Goal: Obtain resource: Obtain resource

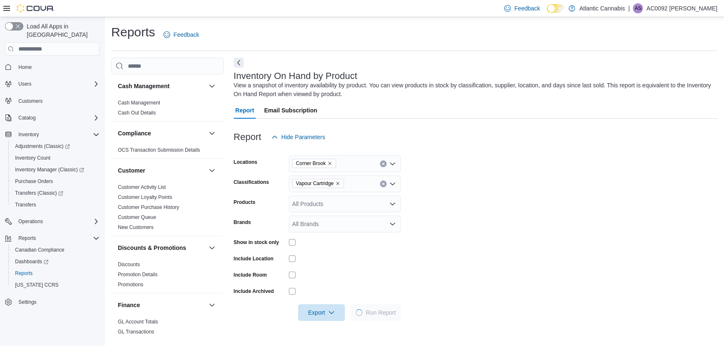
click at [340, 181] on icon "Remove Vapour Cartridge from selection in this group" at bounding box center [337, 183] width 5 height 5
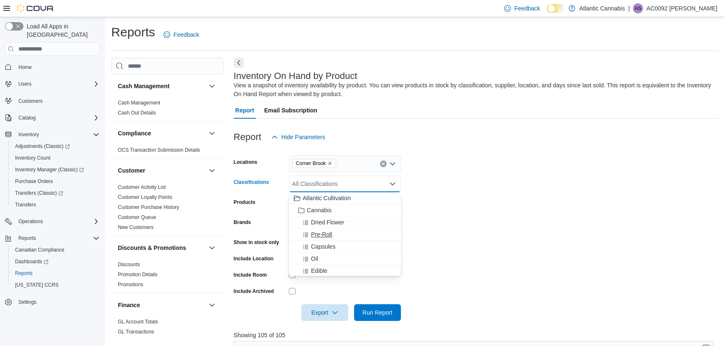
click at [321, 232] on span "Pre-Roll" at bounding box center [321, 234] width 21 height 8
click at [435, 184] on form "Locations [GEOGRAPHIC_DATA] Classifications Pre-Roll Combo box. Selected. Pre-R…" at bounding box center [476, 234] width 485 height 176
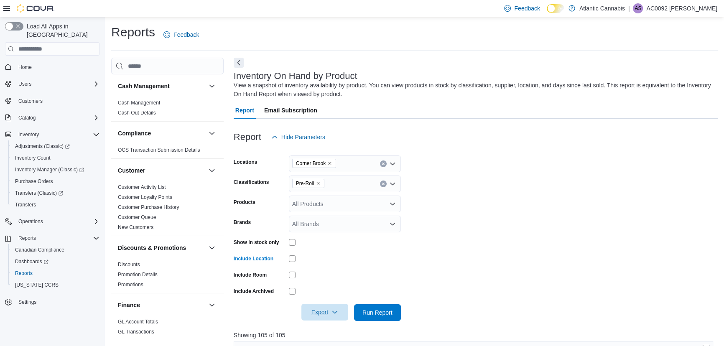
click at [320, 317] on span "Export" at bounding box center [325, 312] width 37 height 17
click at [323, 261] on span "Export to Excel" at bounding box center [326, 262] width 38 height 7
click at [319, 182] on icon "Remove Pre-Roll from selection in this group" at bounding box center [318, 183] width 3 height 3
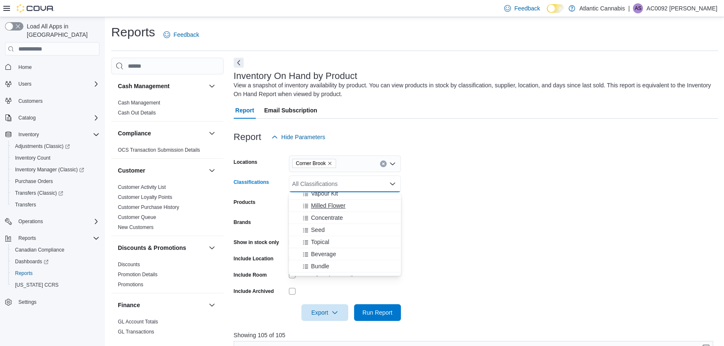
scroll to position [152, 0]
click at [343, 235] on button "Infused Pre-Roll" at bounding box center [345, 241] width 112 height 12
click at [458, 191] on form "Locations Corner Brook Classifications Infused Pre-Roll Combo box. Selected. In…" at bounding box center [476, 234] width 485 height 176
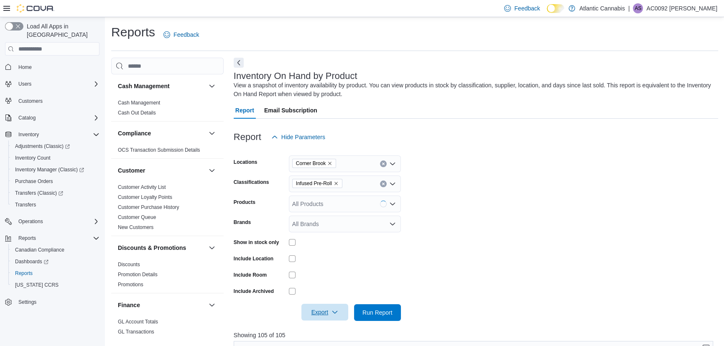
click at [329, 314] on span "Export" at bounding box center [325, 312] width 37 height 17
click at [320, 255] on button "Export to Excel" at bounding box center [326, 262] width 48 height 17
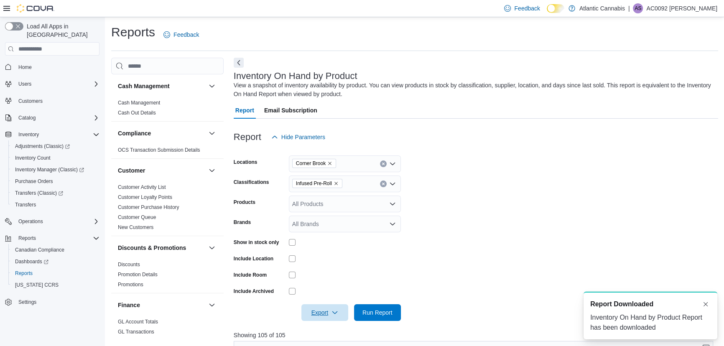
scroll to position [0, 0]
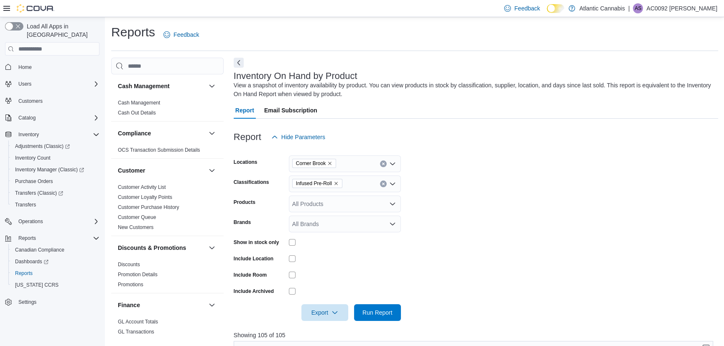
click at [337, 183] on icon "Remove Infused Pre-Roll from selection in this group" at bounding box center [336, 183] width 5 height 5
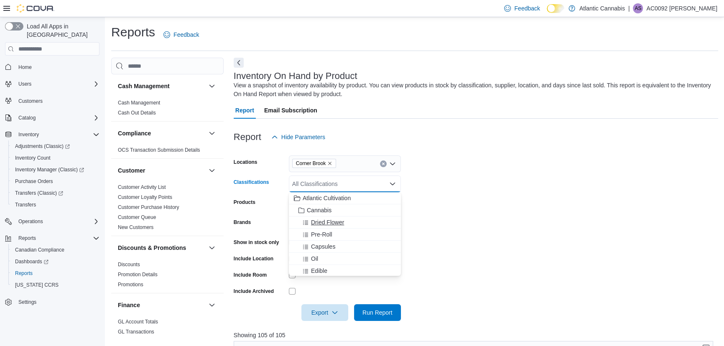
click at [315, 217] on button "Dried Flower" at bounding box center [345, 223] width 112 height 12
click at [429, 189] on form "Locations [GEOGRAPHIC_DATA] Classifications Dried Flower Combo box. Selected. D…" at bounding box center [476, 234] width 485 height 176
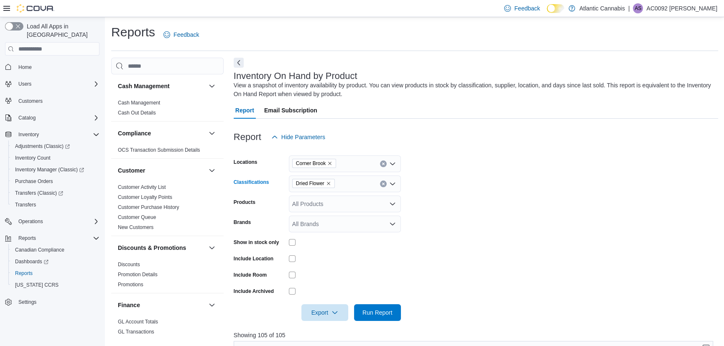
click at [330, 184] on icon "Remove Dried Flower from selection in this group" at bounding box center [328, 183] width 5 height 5
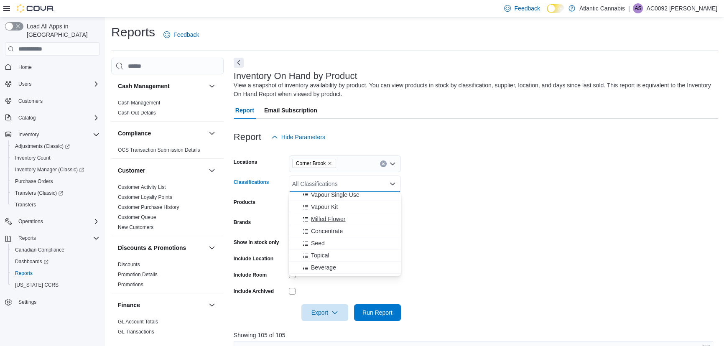
scroll to position [114, 0]
click at [327, 255] on span "Beverage" at bounding box center [323, 254] width 25 height 8
click at [458, 229] on form "Locations [GEOGRAPHIC_DATA] Classifications Beverage Combo box. Selected. [GEOG…" at bounding box center [476, 234] width 485 height 176
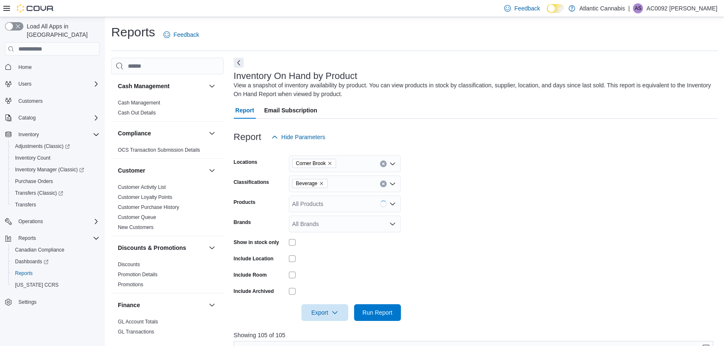
click at [321, 300] on div at bounding box center [476, 301] width 485 height 7
click at [324, 309] on span "Export" at bounding box center [325, 312] width 37 height 17
click at [323, 260] on span "Export to Excel" at bounding box center [326, 262] width 38 height 7
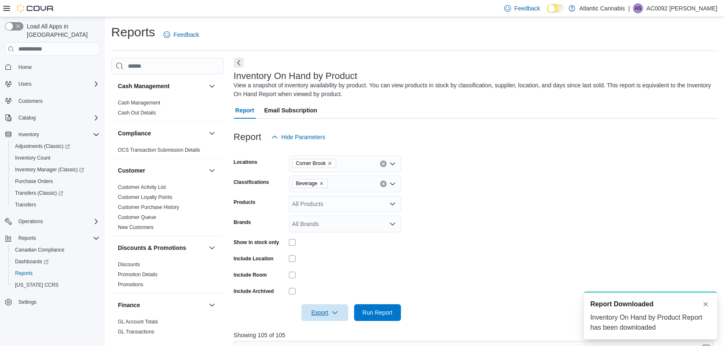
scroll to position [0, 0]
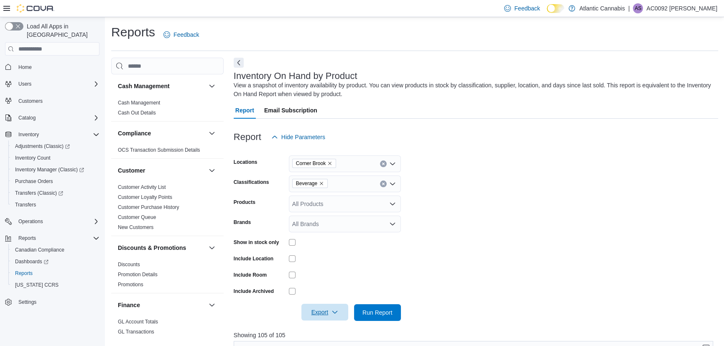
click at [323, 316] on span "Export" at bounding box center [325, 312] width 37 height 17
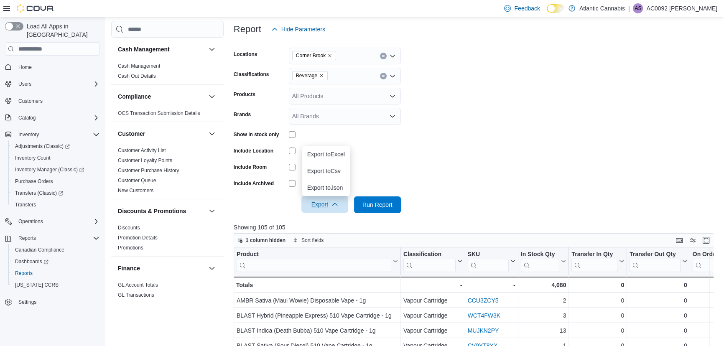
scroll to position [114, 0]
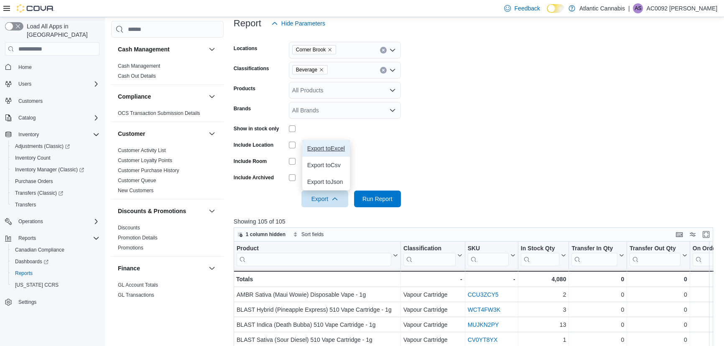
click at [333, 151] on button "Export to Excel" at bounding box center [326, 148] width 48 height 17
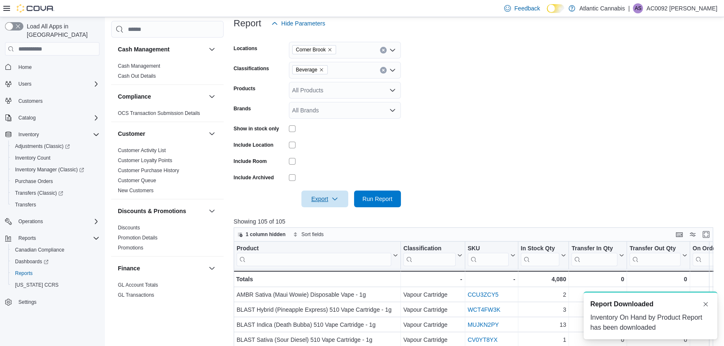
scroll to position [0, 0]
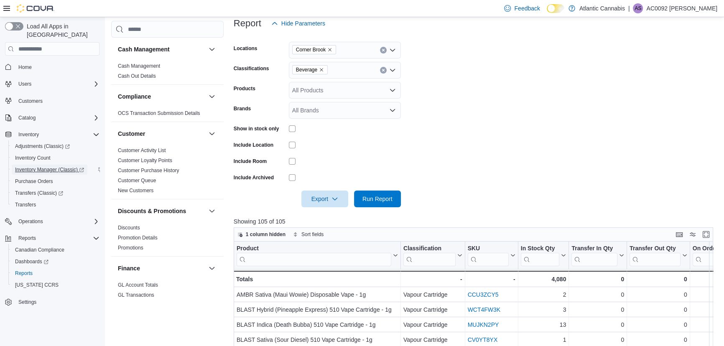
click at [66, 166] on span "Inventory Manager (Classic)" at bounding box center [49, 169] width 69 height 7
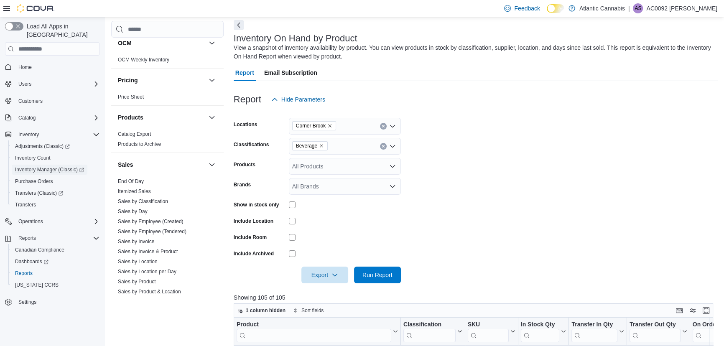
scroll to position [494, 0]
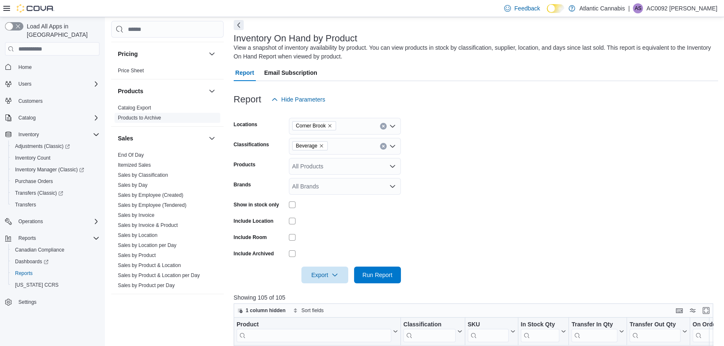
click at [122, 154] on link "End Of Day" at bounding box center [131, 155] width 26 height 6
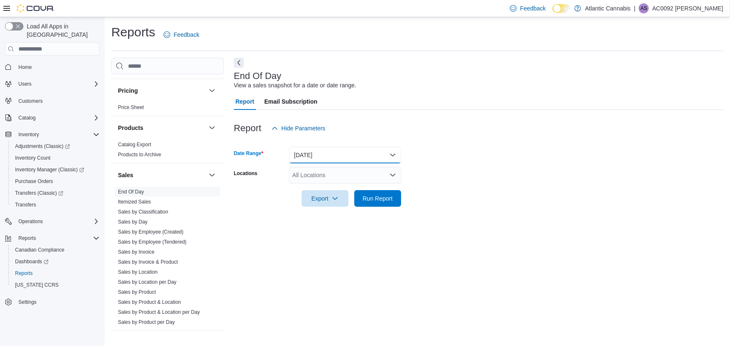
click at [313, 155] on button "[DATE]" at bounding box center [345, 155] width 112 height 17
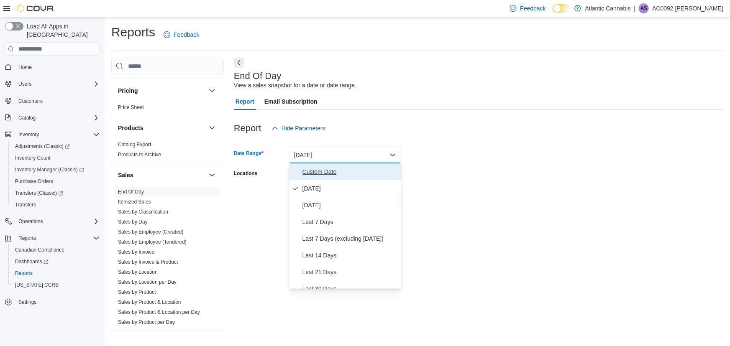
click at [322, 172] on span "Custom Date" at bounding box center [349, 172] width 95 height 10
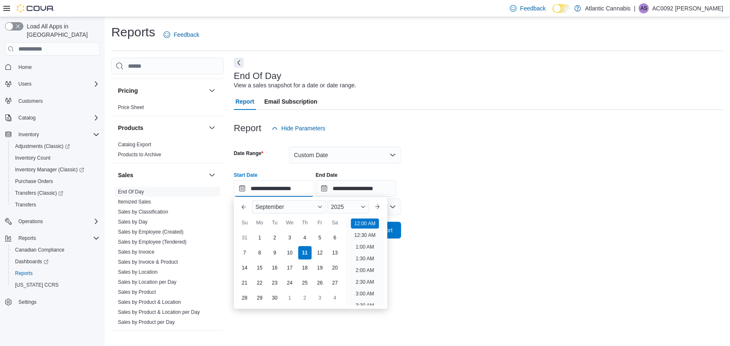
click at [293, 185] on input "**********" at bounding box center [274, 188] width 80 height 17
click at [290, 242] on div "3" at bounding box center [289, 238] width 15 height 15
type input "**********"
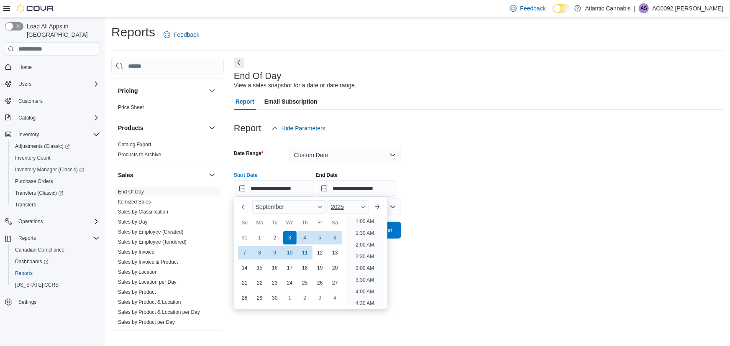
scroll to position [1, 0]
click at [367, 194] on input "**********" at bounding box center [356, 188] width 80 height 17
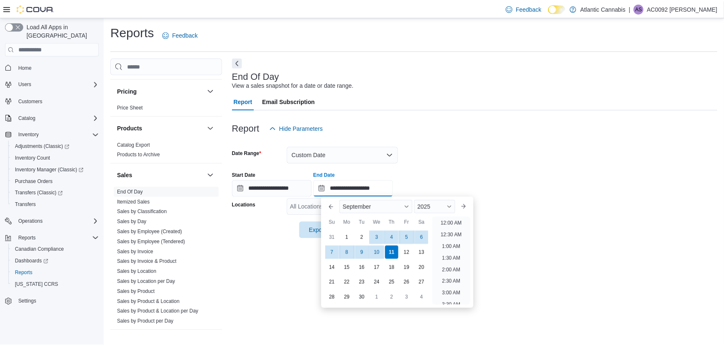
scroll to position [475, 0]
click at [381, 239] on div "3" at bounding box center [379, 238] width 15 height 15
type input "**********"
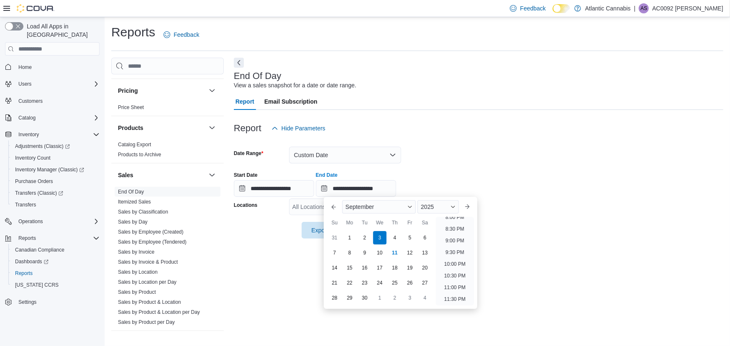
click at [439, 171] on div "**********" at bounding box center [478, 181] width 489 height 32
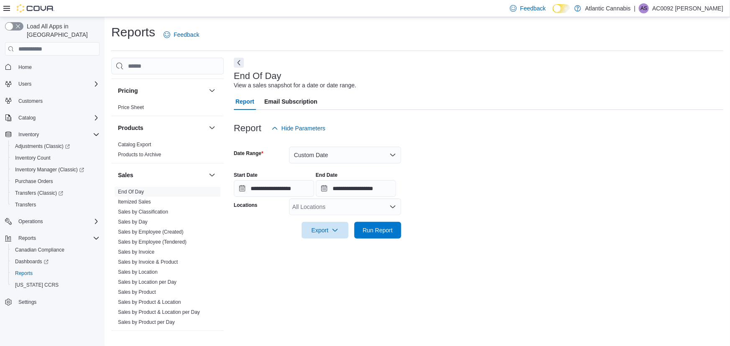
click at [367, 210] on div "All Locations" at bounding box center [345, 207] width 112 height 17
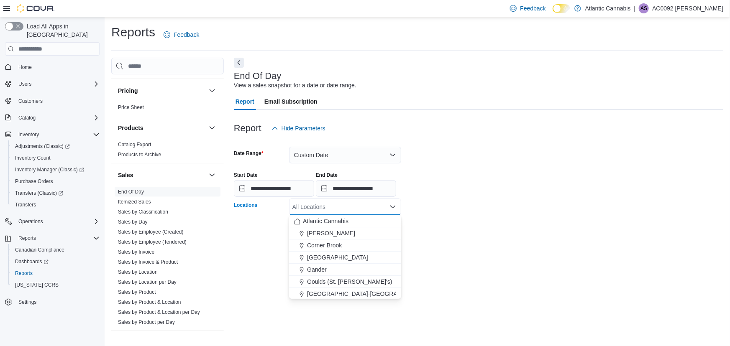
click at [361, 250] on button "Corner Brook" at bounding box center [345, 246] width 112 height 12
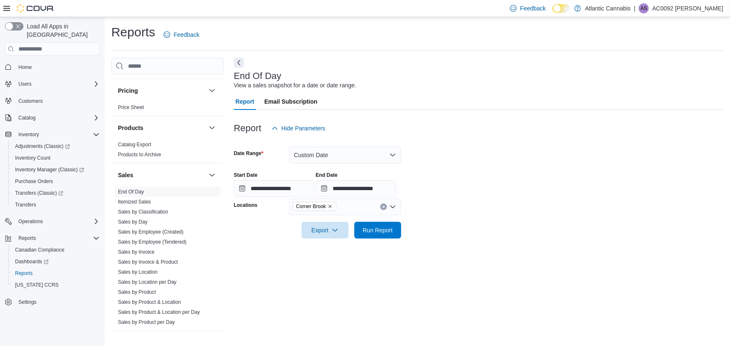
click at [442, 202] on form "**********" at bounding box center [478, 188] width 489 height 102
click at [396, 222] on button "Run Report" at bounding box center [377, 230] width 47 height 17
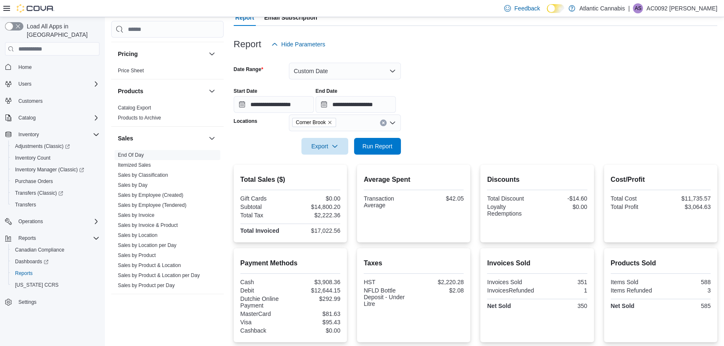
scroll to position [76, 0]
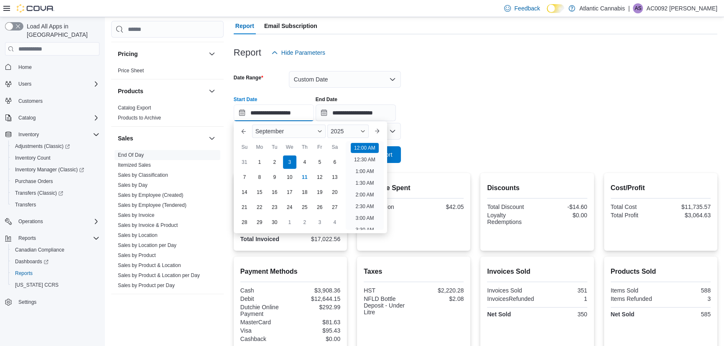
click at [292, 106] on input "**********" at bounding box center [274, 113] width 80 height 17
click at [307, 155] on div "4" at bounding box center [304, 162] width 15 height 15
type input "**********"
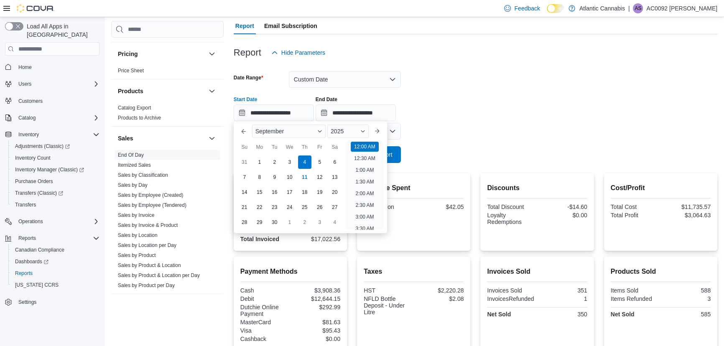
click at [414, 113] on div "**********" at bounding box center [476, 106] width 484 height 32
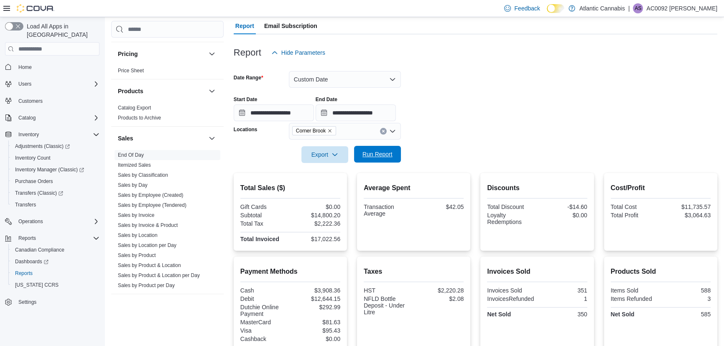
click at [386, 149] on span "Run Report" at bounding box center [377, 154] width 37 height 17
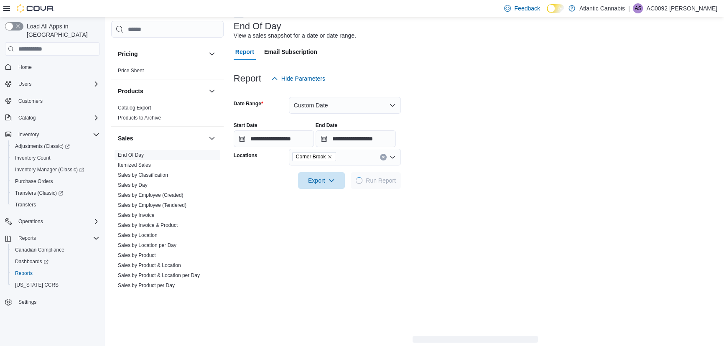
scroll to position [114, 0]
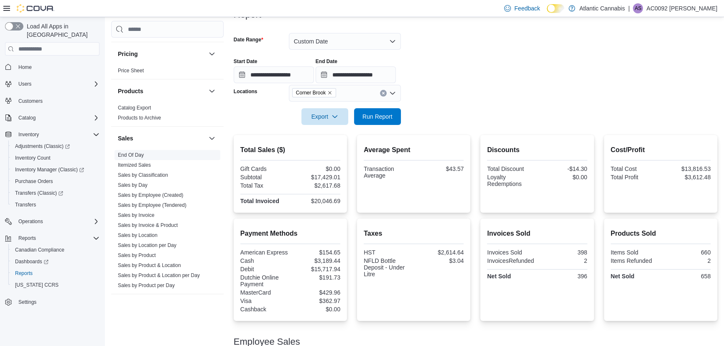
click at [129, 153] on link "End Of Day" at bounding box center [131, 155] width 26 height 6
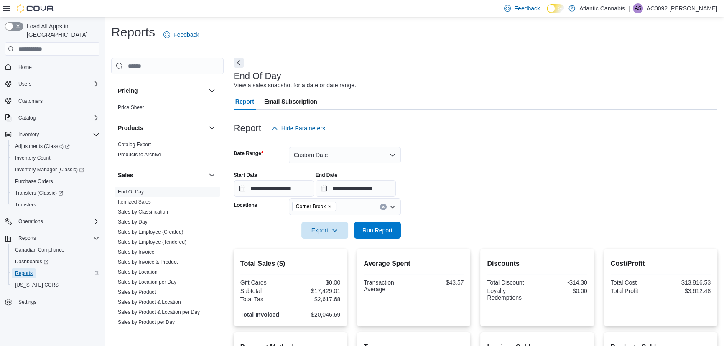
click at [27, 270] on span "Reports" at bounding box center [24, 273] width 18 height 7
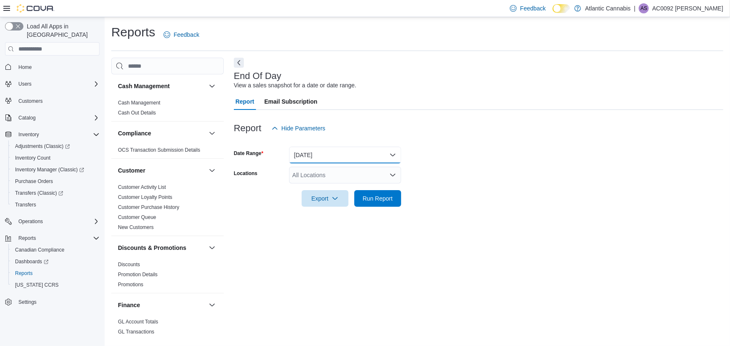
click at [336, 163] on button "[DATE]" at bounding box center [345, 155] width 112 height 17
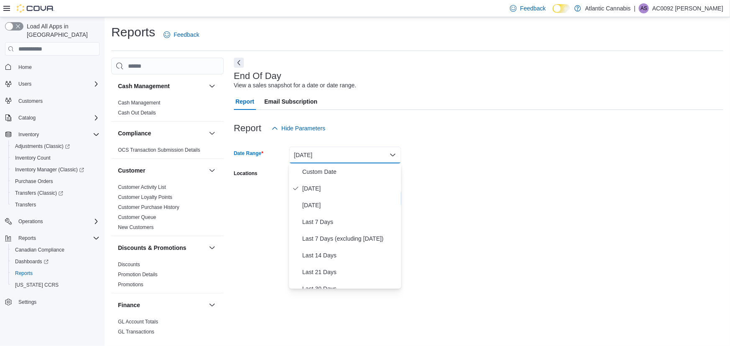
click at [254, 200] on div "Export Run Report" at bounding box center [317, 198] width 167 height 17
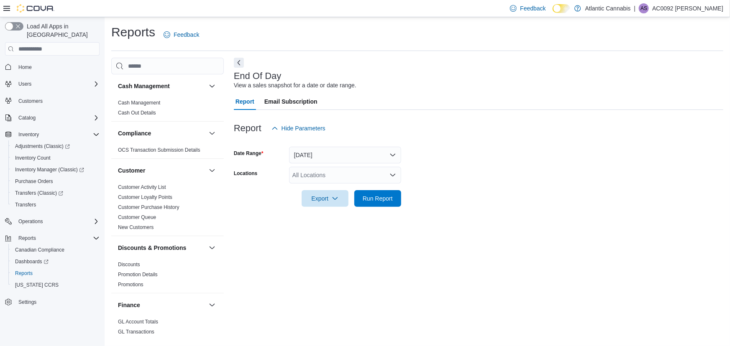
click at [308, 176] on div "All Locations" at bounding box center [345, 175] width 112 height 17
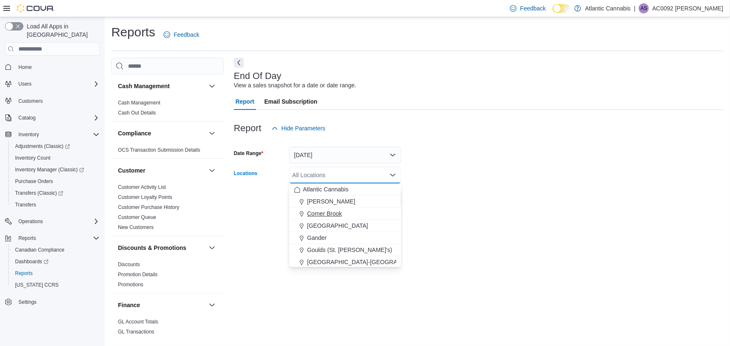
click at [319, 213] on span "Corner Brook" at bounding box center [324, 214] width 35 height 8
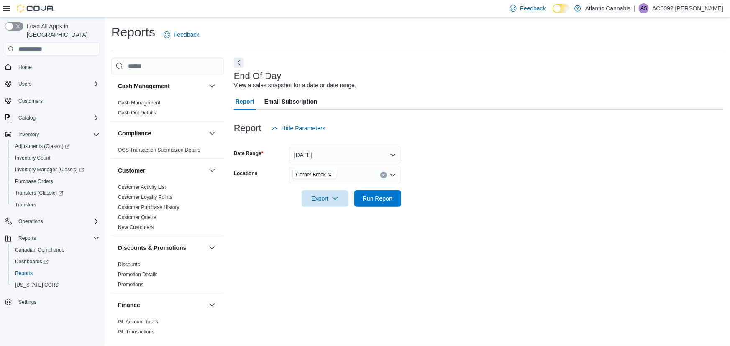
click at [464, 192] on form "Date Range Today Locations Corner Brook Export Run Report" at bounding box center [478, 172] width 489 height 70
click at [379, 197] on span "Run Report" at bounding box center [378, 198] width 30 height 8
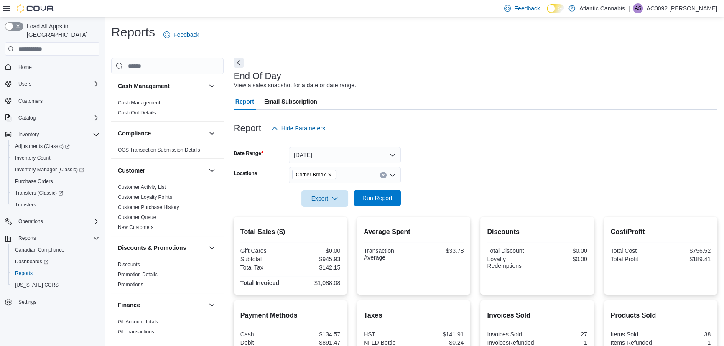
click at [369, 202] on span "Run Report" at bounding box center [378, 198] width 30 height 8
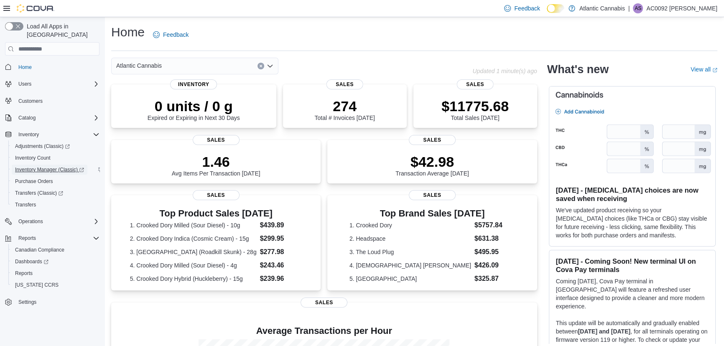
click at [50, 165] on span "Inventory Manager (Classic)" at bounding box center [49, 170] width 69 height 10
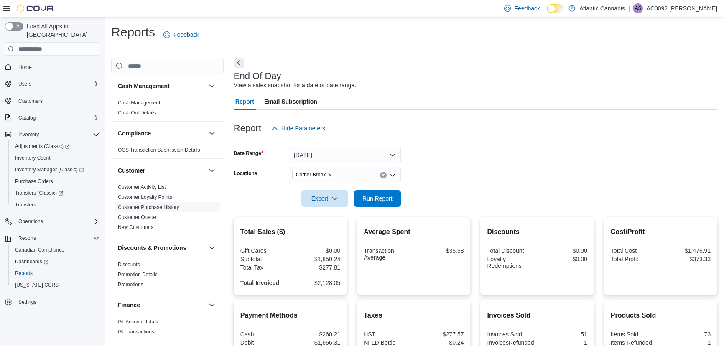
scroll to position [190, 0]
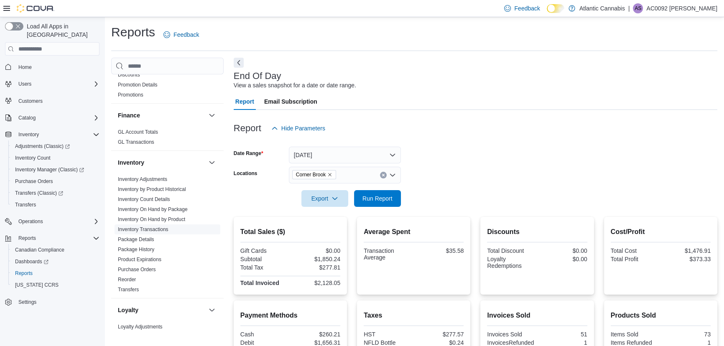
click at [153, 230] on link "Inventory Transactions" at bounding box center [143, 230] width 51 height 6
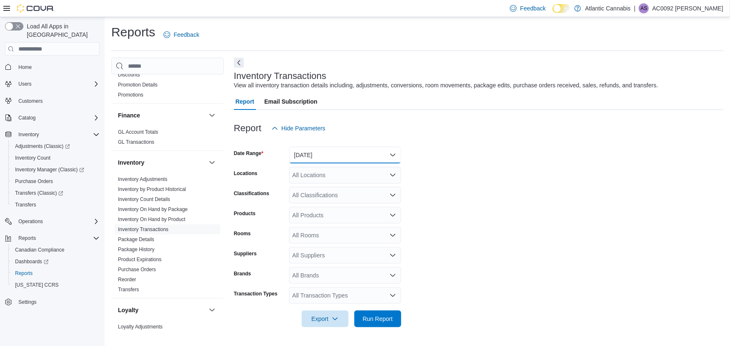
click at [330, 163] on button "[DATE]" at bounding box center [345, 155] width 112 height 17
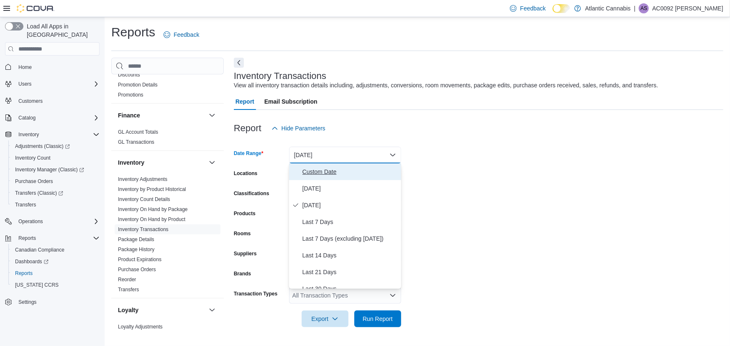
click at [336, 164] on button "Custom Date" at bounding box center [345, 172] width 112 height 17
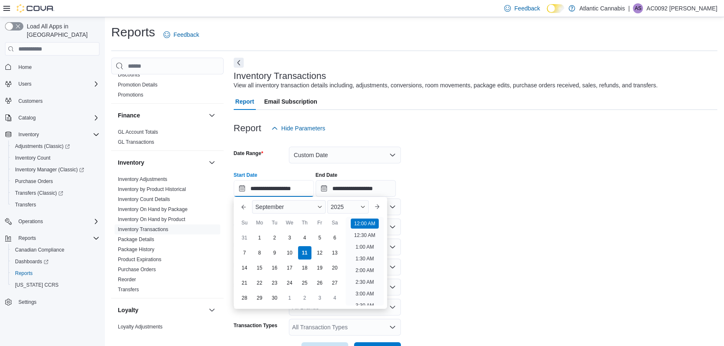
click at [289, 188] on input "**********" at bounding box center [274, 188] width 80 height 17
click at [243, 234] on div "31" at bounding box center [244, 238] width 15 height 15
type input "**********"
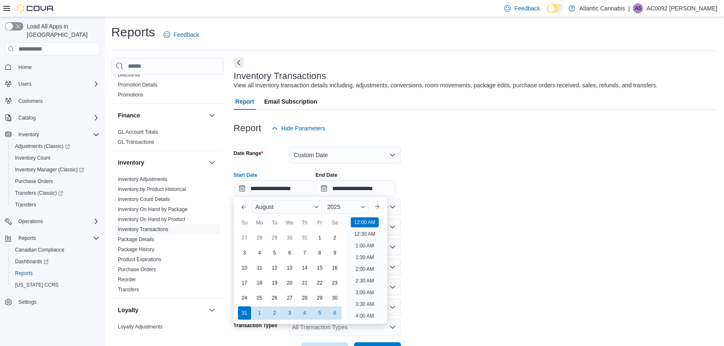
click at [655, 57] on div "Reports Feedback Cash Management Cash Management Cash Out Details Compliance OC…" at bounding box center [414, 196] width 606 height 345
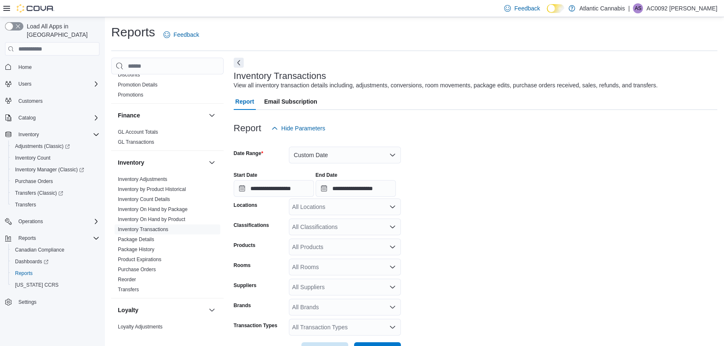
click at [337, 209] on div "All Locations" at bounding box center [345, 207] width 112 height 17
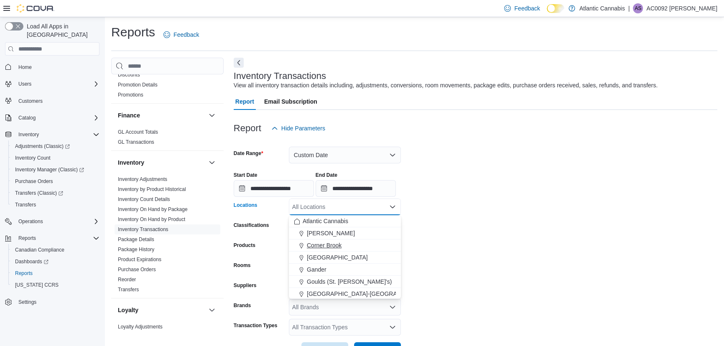
click at [357, 243] on div "Corner Brook" at bounding box center [345, 245] width 102 height 8
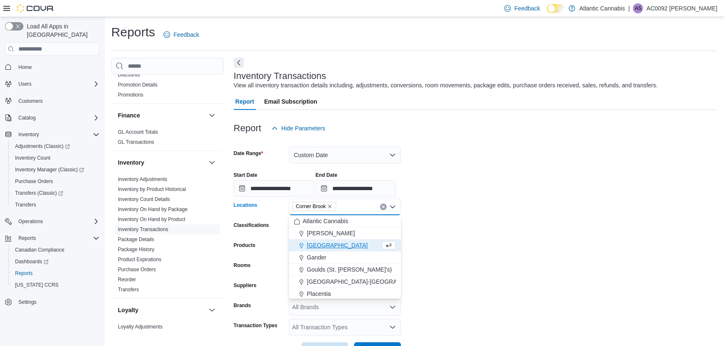
click at [402, 221] on form "**********" at bounding box center [476, 248] width 484 height 223
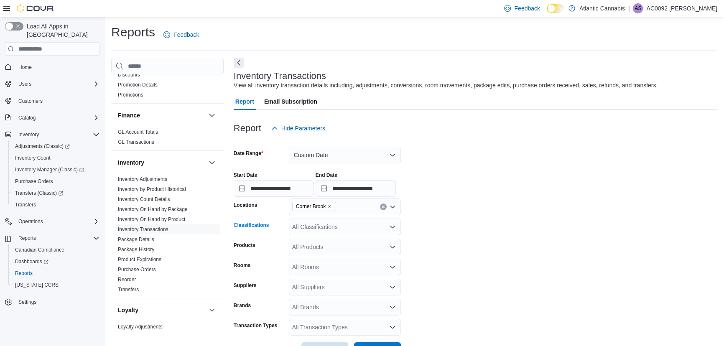
click at [349, 224] on div "All Classifications" at bounding box center [345, 227] width 112 height 17
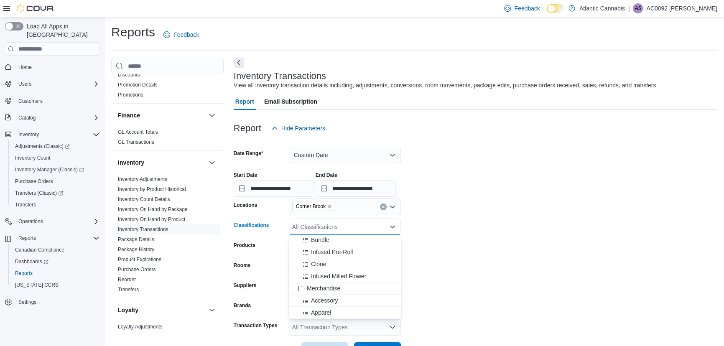
scroll to position [190, 0]
click at [345, 268] on span "Infused Milled Flower" at bounding box center [338, 270] width 55 height 8
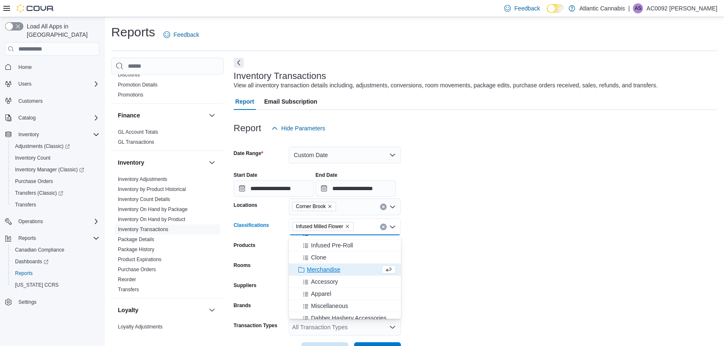
click at [347, 223] on span "Infused Milled Flower" at bounding box center [323, 227] width 54 height 8
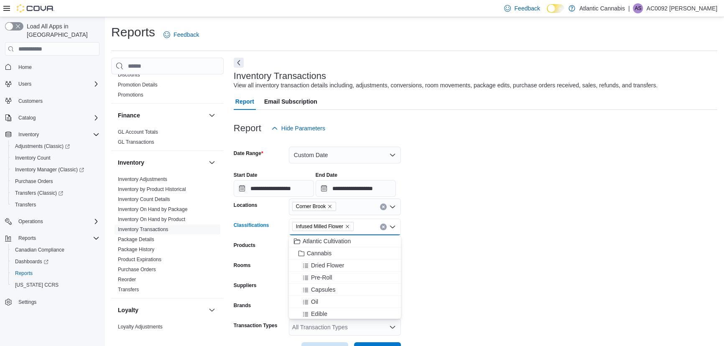
click at [348, 225] on icon "Remove Infused Milled Flower from selection in this group" at bounding box center [347, 226] width 5 height 5
click at [345, 283] on span "Infused Pre-Roll" at bounding box center [332, 283] width 42 height 8
click at [439, 240] on form "**********" at bounding box center [476, 248] width 484 height 223
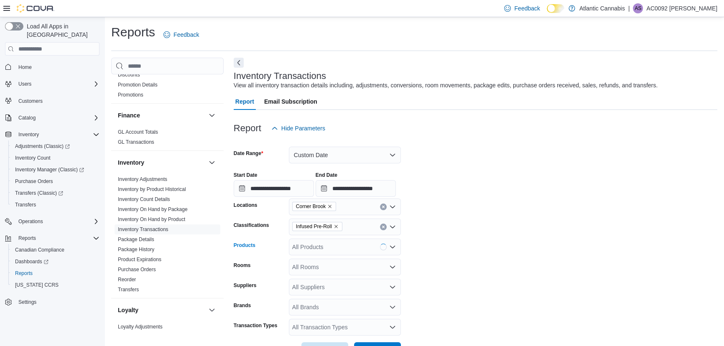
click at [362, 253] on div "All Products" at bounding box center [345, 247] width 112 height 17
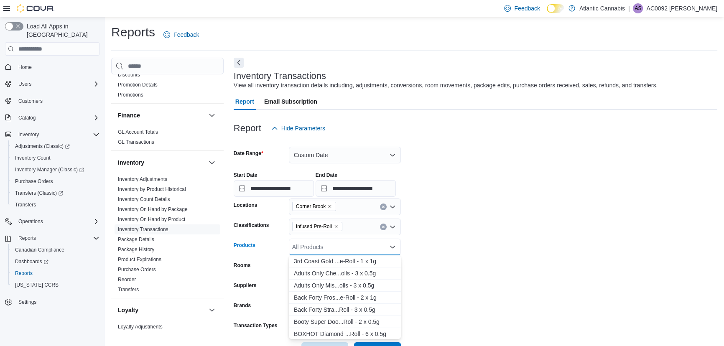
click at [487, 216] on form "**********" at bounding box center [476, 248] width 484 height 223
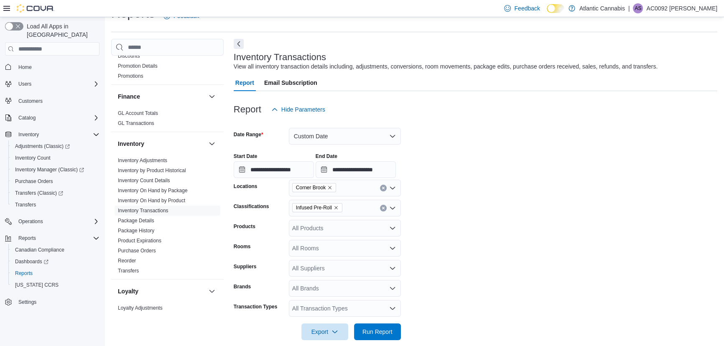
scroll to position [29, 0]
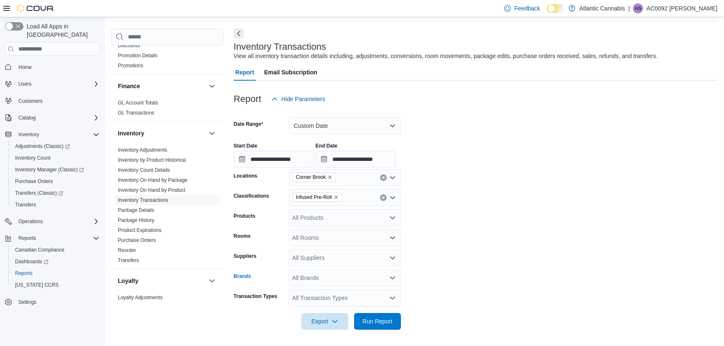
click at [354, 276] on div "All Brands" at bounding box center [345, 278] width 112 height 17
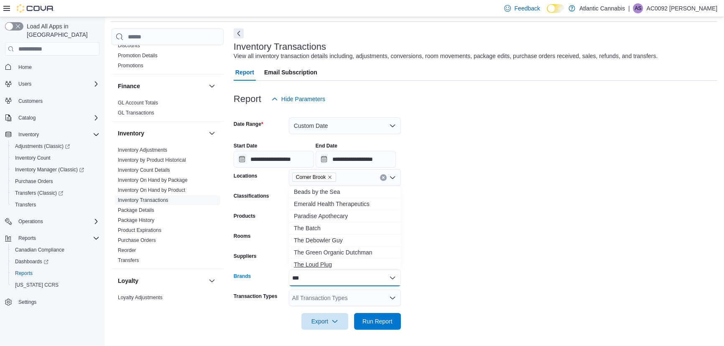
type input "***"
click at [356, 266] on span "The Loud Plug" at bounding box center [345, 265] width 102 height 8
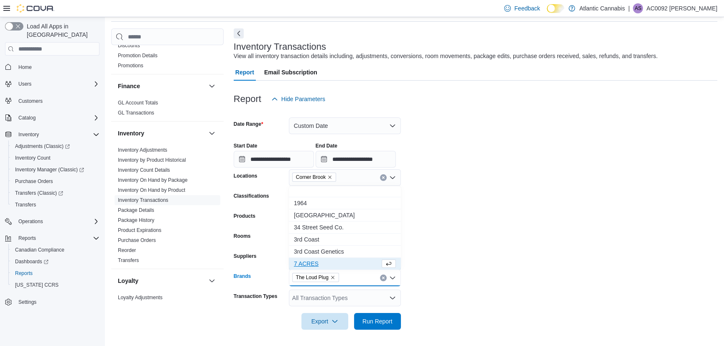
click at [435, 212] on form "**********" at bounding box center [476, 218] width 484 height 223
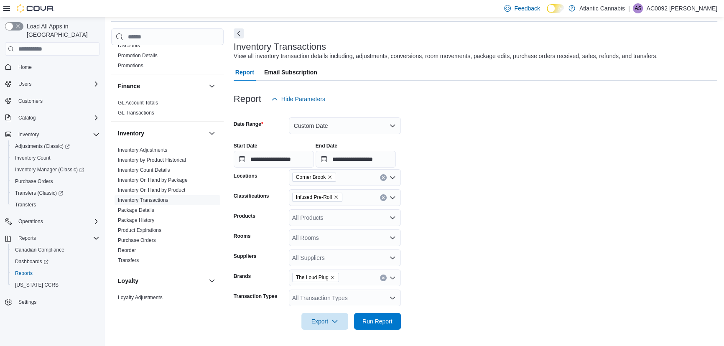
click at [361, 300] on div "All Transaction Types" at bounding box center [345, 298] width 112 height 17
click at [343, 247] on span "Transfer In" at bounding box center [345, 248] width 102 height 8
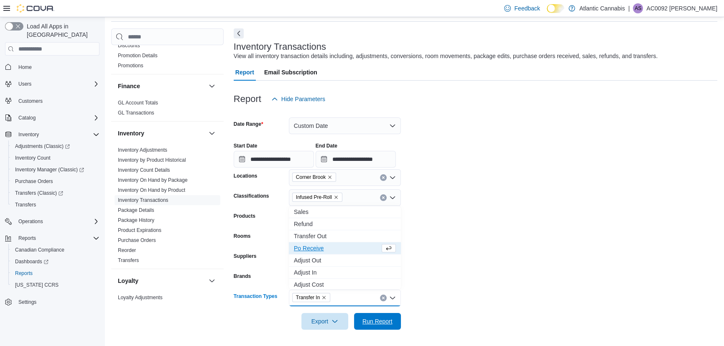
click at [384, 320] on span "Run Report" at bounding box center [378, 321] width 30 height 8
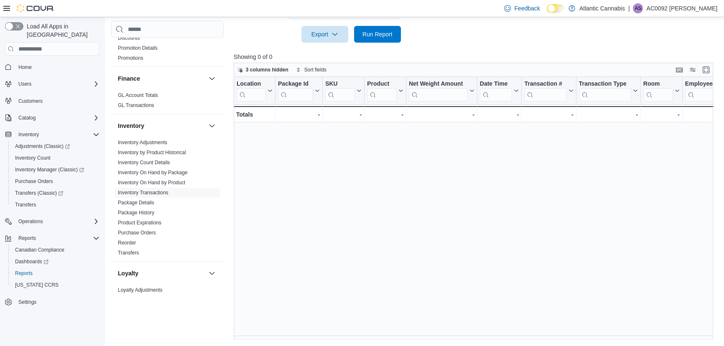
scroll to position [13, 0]
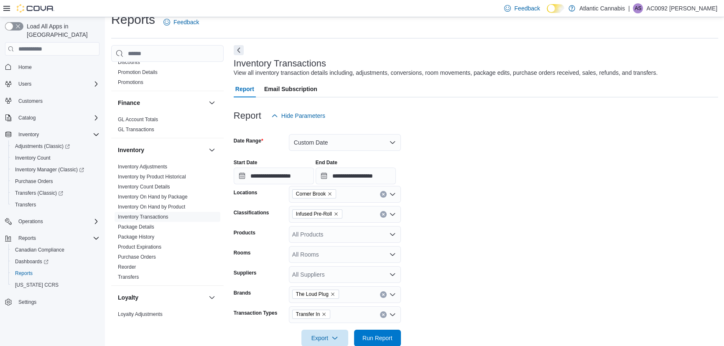
click at [291, 185] on div at bounding box center [476, 185] width 485 height 2
click at [290, 181] on input "**********" at bounding box center [274, 176] width 80 height 17
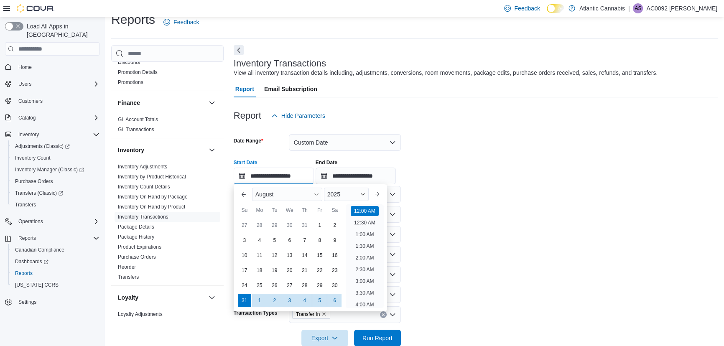
scroll to position [26, 0]
click at [256, 293] on div "24 25 26 27 28 29 30" at bounding box center [289, 285] width 105 height 15
click at [248, 289] on div "24" at bounding box center [244, 286] width 15 height 15
click at [501, 181] on div "**********" at bounding box center [476, 169] width 485 height 32
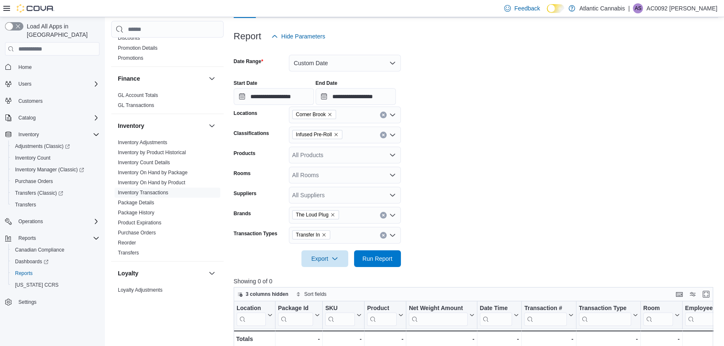
scroll to position [202, 0]
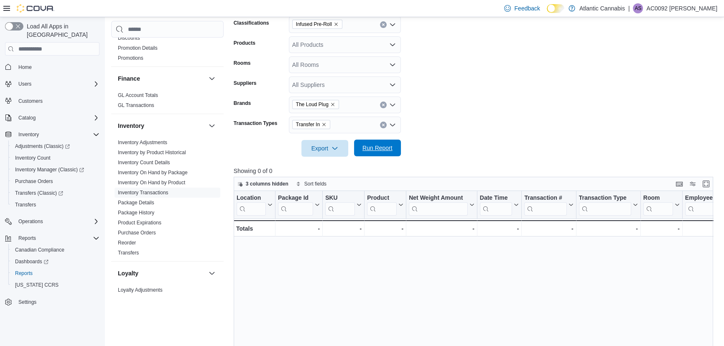
click at [396, 151] on span "Run Report" at bounding box center [377, 148] width 37 height 17
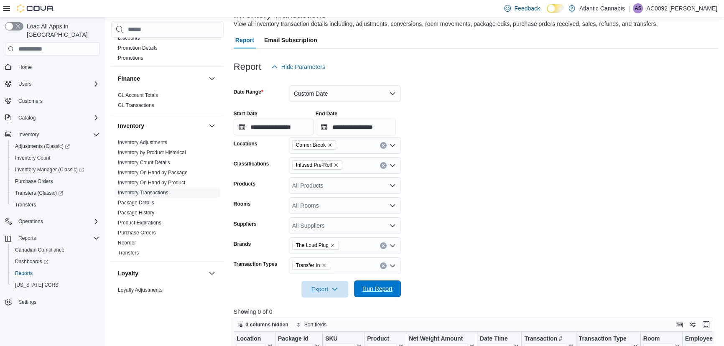
scroll to position [50, 0]
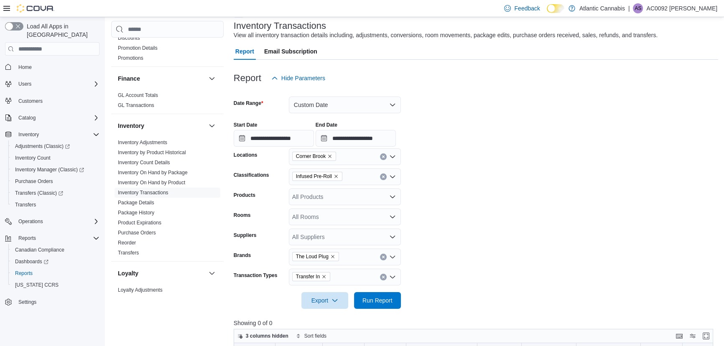
click at [322, 275] on icon "Remove Transfer In from selection in this group" at bounding box center [324, 276] width 5 height 5
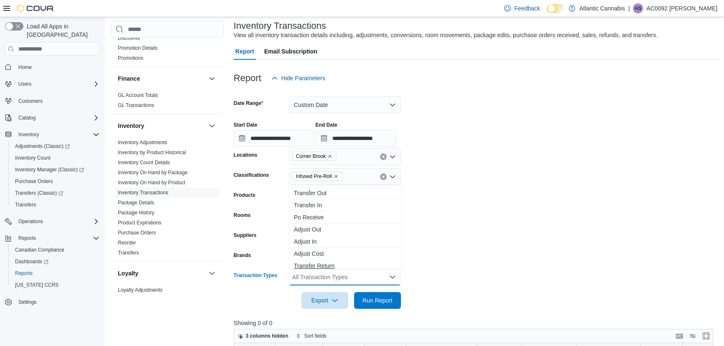
scroll to position [0, 0]
click at [512, 215] on form "**********" at bounding box center [476, 198] width 485 height 223
click at [377, 277] on div "All Transaction Types" at bounding box center [345, 277] width 112 height 17
click at [335, 205] on button "Po Receive" at bounding box center [345, 202] width 112 height 12
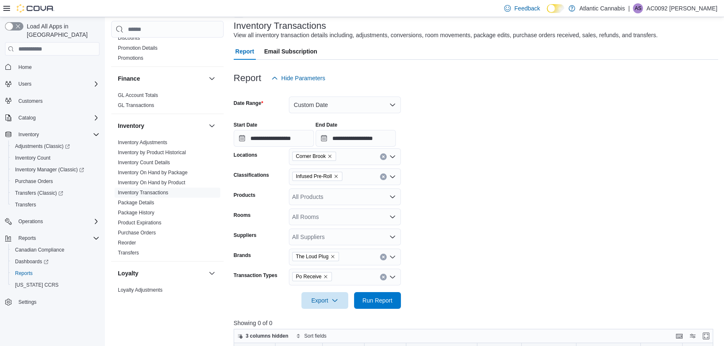
click at [481, 239] on form "**********" at bounding box center [476, 198] width 485 height 223
click at [397, 310] on div at bounding box center [476, 314] width 485 height 10
drag, startPoint x: 394, startPoint y: 305, endPoint x: 397, endPoint y: 284, distance: 21.1
click at [394, 305] on span "Run Report" at bounding box center [377, 300] width 37 height 17
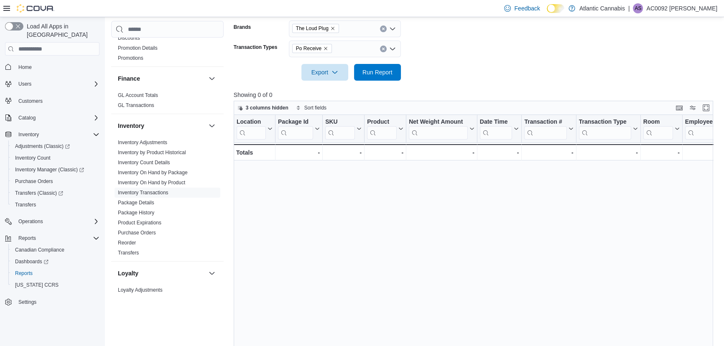
scroll to position [126, 0]
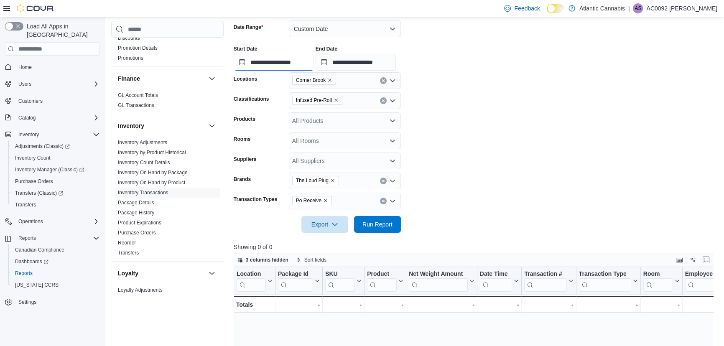
click at [299, 59] on input "**********" at bounding box center [274, 62] width 80 height 17
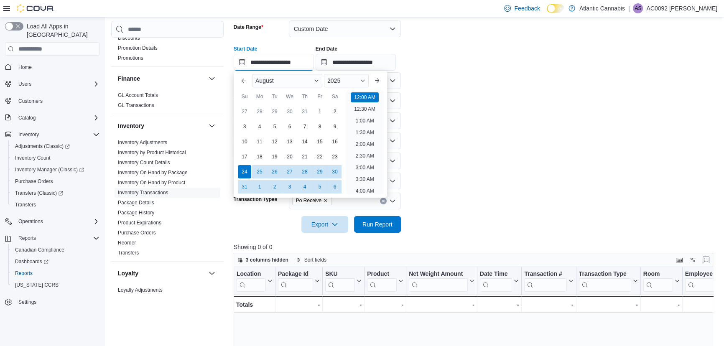
scroll to position [26, 0]
click at [290, 153] on div "20" at bounding box center [289, 157] width 15 height 15
click at [250, 160] on div "17" at bounding box center [244, 157] width 15 height 15
type input "**********"
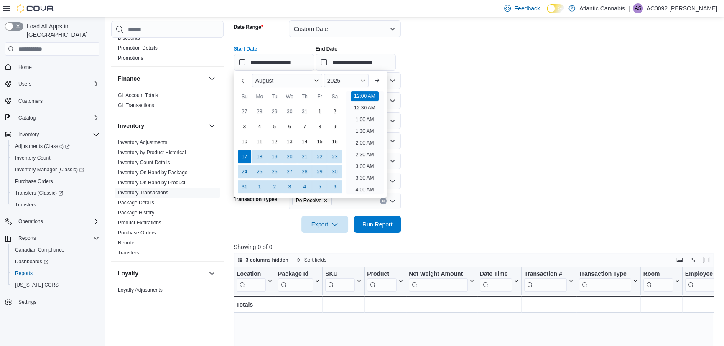
click at [489, 131] on form "**********" at bounding box center [476, 121] width 485 height 223
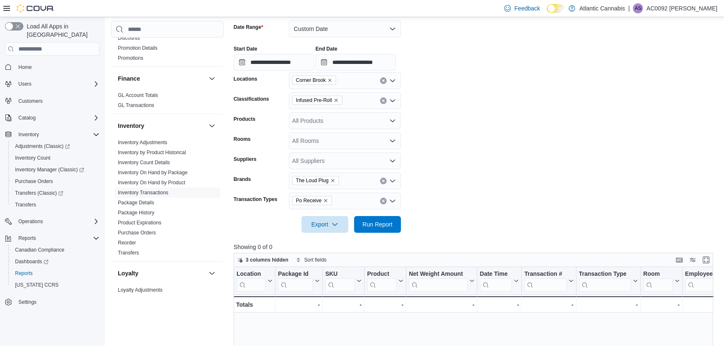
click at [386, 235] on div at bounding box center [476, 238] width 485 height 10
click at [381, 223] on span "Run Report" at bounding box center [378, 224] width 30 height 8
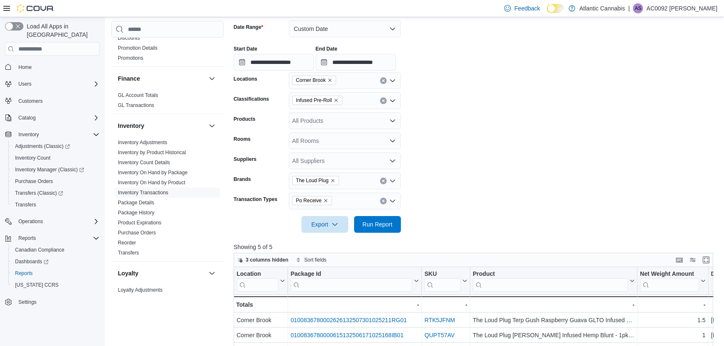
click at [326, 200] on span "Po Receive" at bounding box center [312, 200] width 40 height 9
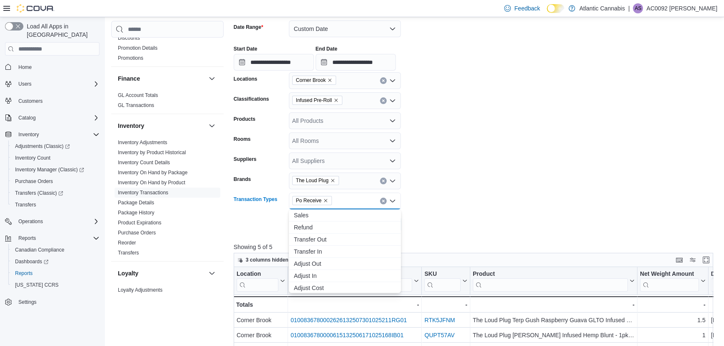
click at [325, 200] on icon "Remove Po Receive from selection in this group" at bounding box center [325, 200] width 5 height 5
click at [333, 248] on span "Transfer In" at bounding box center [345, 252] width 102 height 8
click at [479, 213] on div at bounding box center [476, 213] width 485 height 7
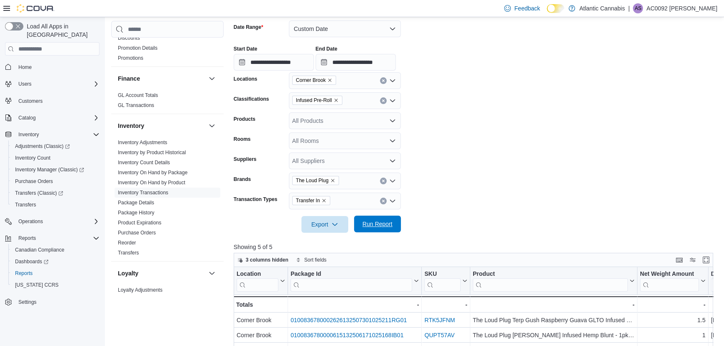
click at [385, 220] on span "Run Report" at bounding box center [378, 224] width 30 height 8
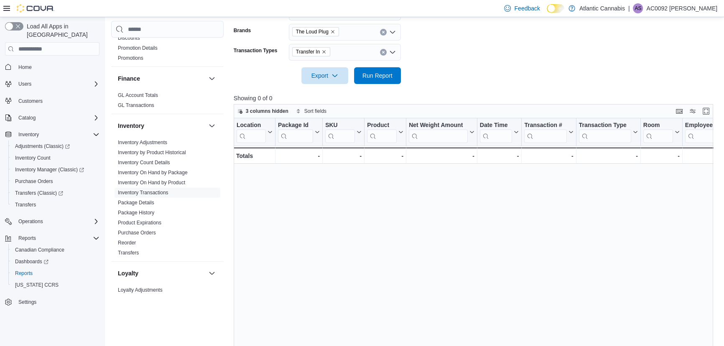
scroll to position [279, 0]
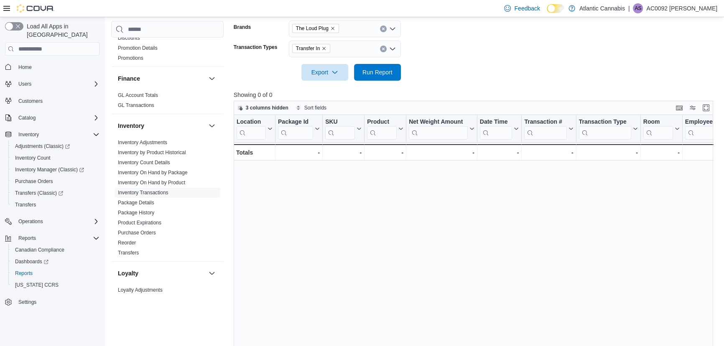
click at [514, 219] on div "Location Click to view column header actions Package Id Click to view column he…" at bounding box center [476, 246] width 485 height 263
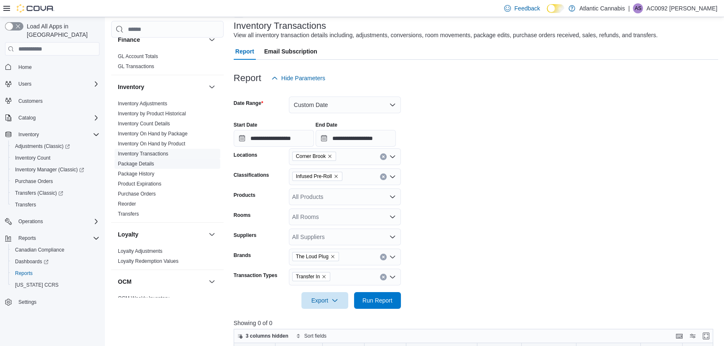
scroll to position [266, 0]
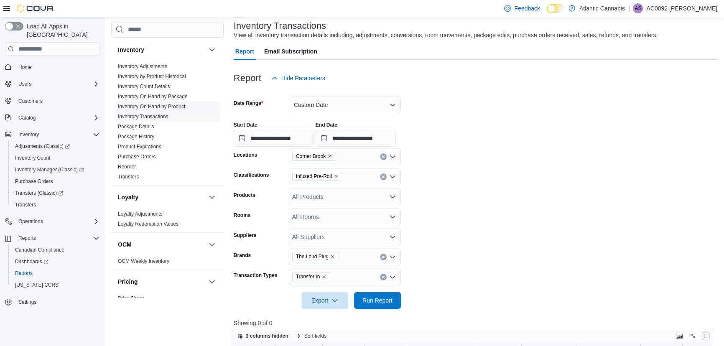
click at [165, 106] on link "Inventory On Hand by Product" at bounding box center [151, 107] width 67 height 6
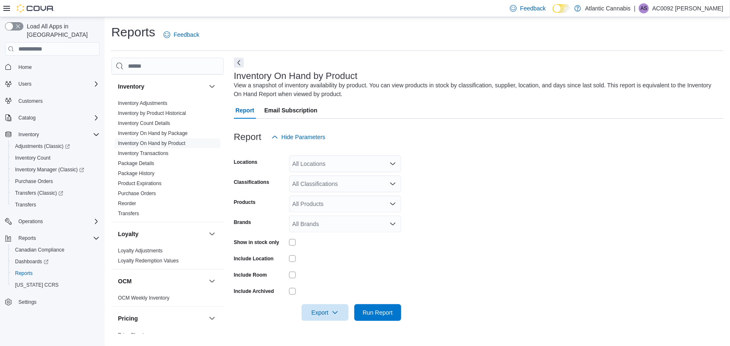
click at [344, 158] on div "All Locations" at bounding box center [345, 164] width 112 height 17
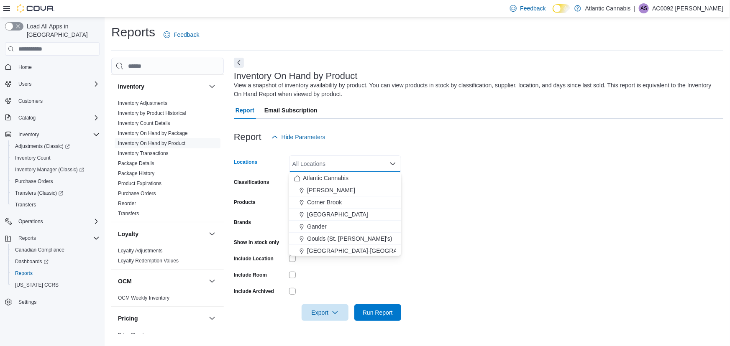
click at [333, 199] on span "Corner Brook" at bounding box center [324, 202] width 35 height 8
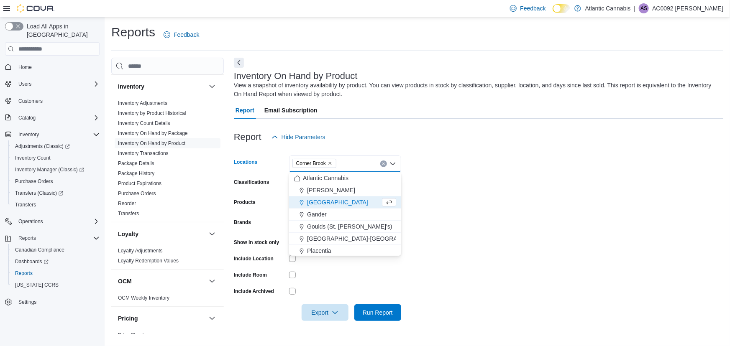
click at [370, 134] on div "Report Hide Parameters" at bounding box center [478, 137] width 489 height 17
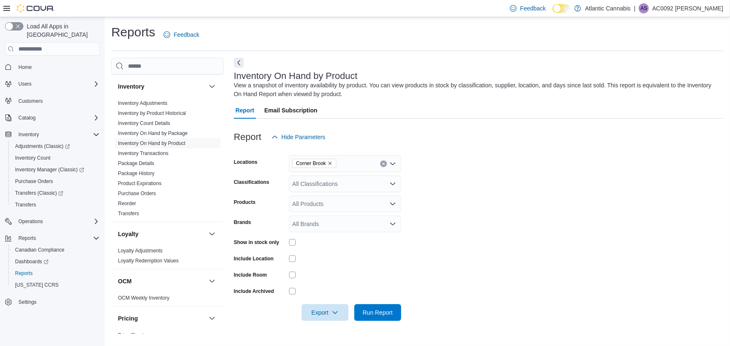
click at [345, 187] on div "All Classifications" at bounding box center [345, 184] width 112 height 17
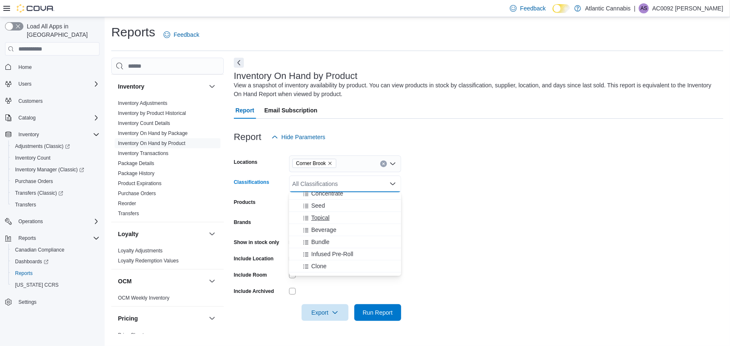
scroll to position [152, 0]
click at [339, 242] on span "Infused Pre-Roll" at bounding box center [332, 240] width 42 height 8
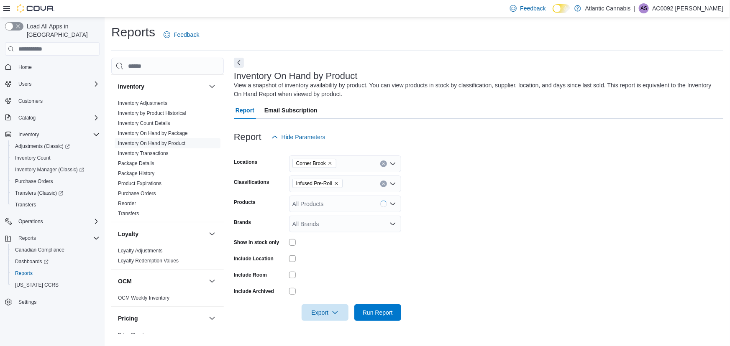
click at [455, 193] on form "Locations Corner Brook Classifications Infused Pre-Roll Products All Products B…" at bounding box center [478, 234] width 489 height 176
click at [359, 220] on div "All Brands" at bounding box center [345, 224] width 112 height 17
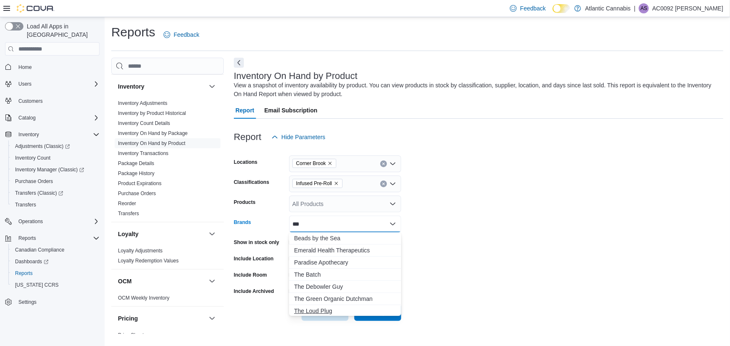
type input "***"
click at [327, 312] on span "The Loud Plug" at bounding box center [345, 311] width 102 height 8
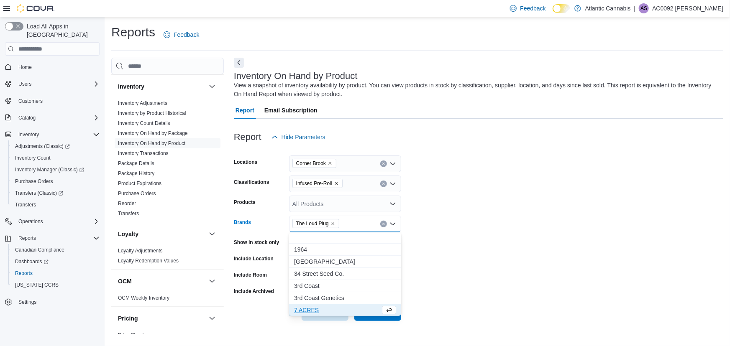
click at [494, 224] on form "Locations Corner Brook Classifications Infused Pre-Roll Products All Products B…" at bounding box center [478, 234] width 489 height 176
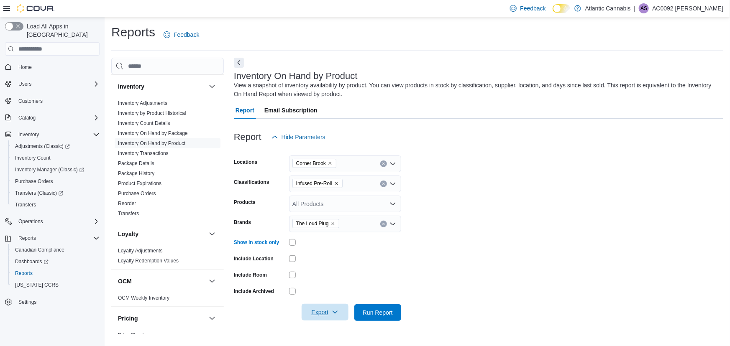
click at [317, 308] on span "Export" at bounding box center [325, 312] width 37 height 17
click at [334, 260] on span "Export to Excel" at bounding box center [326, 262] width 38 height 7
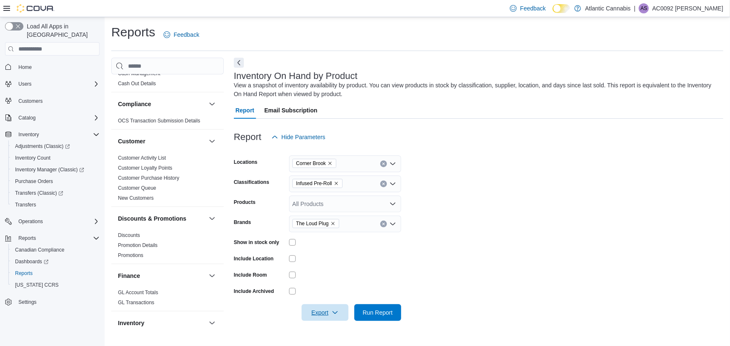
scroll to position [0, 0]
